Goal: Information Seeking & Learning: Learn about a topic

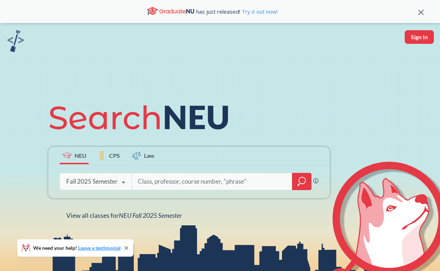
click at [164, 183] on input "search" at bounding box center [212, 181] width 150 height 15
type input "maryam"
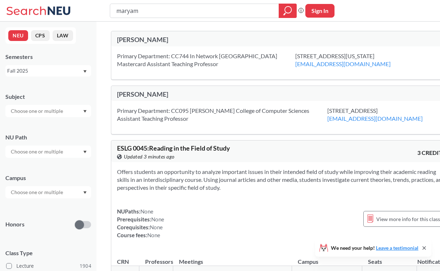
click at [143, 39] on div "[PERSON_NAME]" at bounding box center [199, 40] width 164 height 8
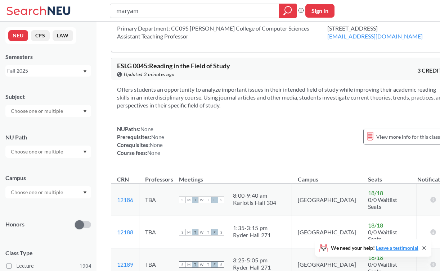
scroll to position [78, 0]
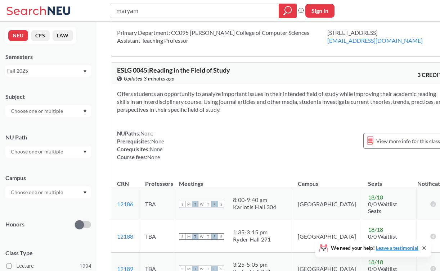
click at [38, 112] on input "text" at bounding box center [37, 111] width 60 height 9
click at [37, 132] on p "Computer Science" at bounding box center [49, 131] width 81 height 7
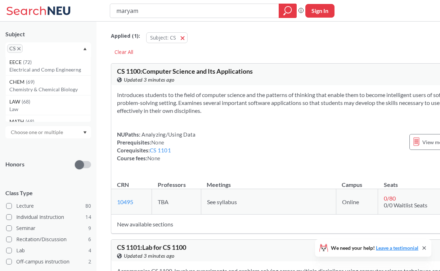
scroll to position [79, 0]
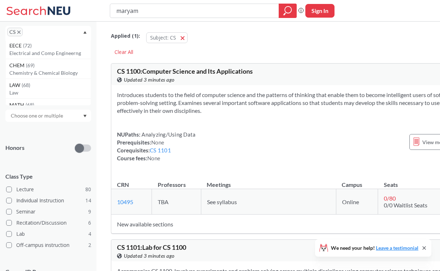
click at [37, 176] on span "Class Type" at bounding box center [48, 177] width 86 height 8
click at [43, 149] on div "Honors" at bounding box center [48, 144] width 86 height 26
click at [59, 119] on input "text" at bounding box center [37, 116] width 60 height 9
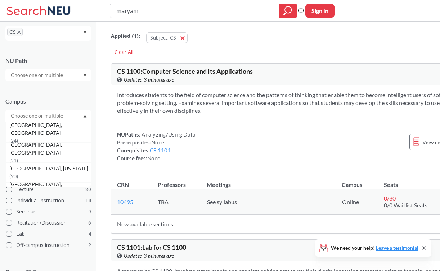
scroll to position [63, 0]
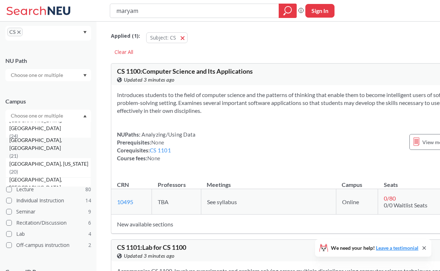
click at [18, 153] on span "( 21 )" at bounding box center [13, 156] width 9 height 6
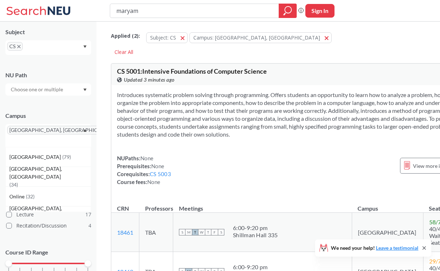
scroll to position [79, 0]
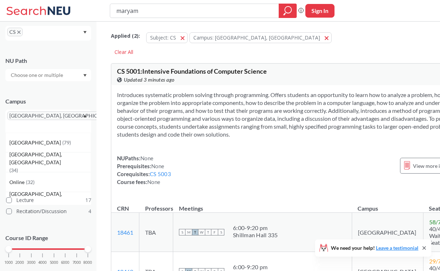
click at [7, 198] on span at bounding box center [9, 201] width 6 height 6
click at [16, 196] on input "Lecture 17" at bounding box center [19, 199] width 6 height 6
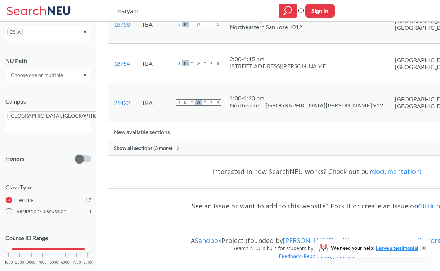
scroll to position [4704, 0]
click at [164, 151] on span "Show all sections (3 more)" at bounding box center [143, 148] width 58 height 6
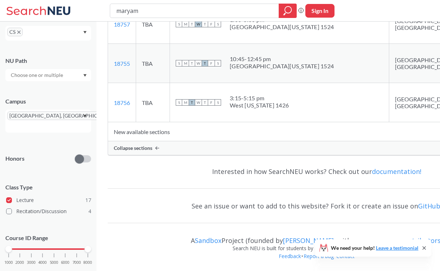
scroll to position [4792, 0]
